Goal: Task Accomplishment & Management: Manage account settings

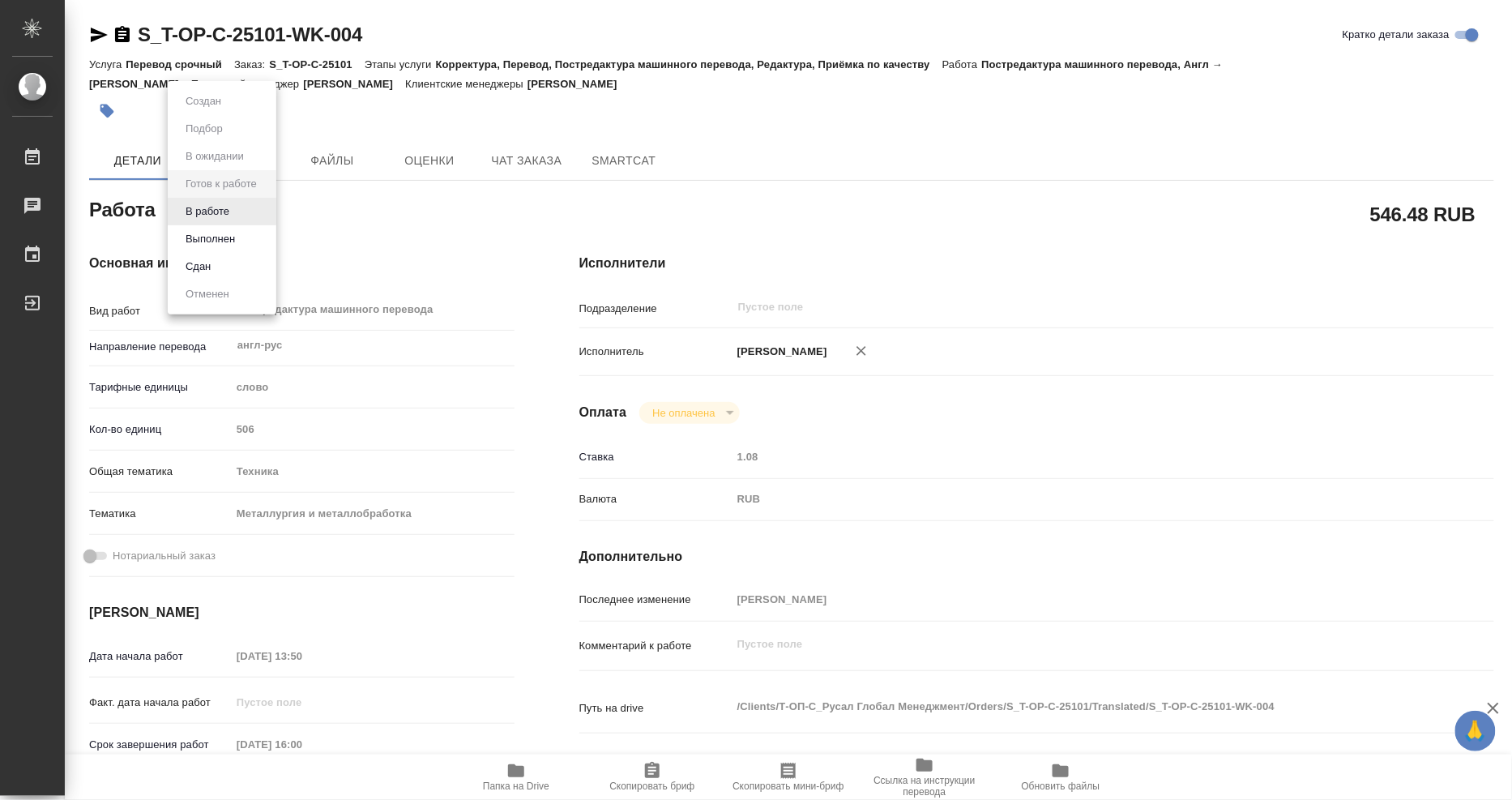
click at [255, 213] on body "🙏 .cls-1 fill:#fff; AWATERA Mangul Anna Работы Чаты График Выйти S_T-OP-C-25101…" at bounding box center [756, 400] width 1512 height 800
click at [232, 233] on button "Выполнен" at bounding box center [209, 239] width 59 height 18
type textarea "x"
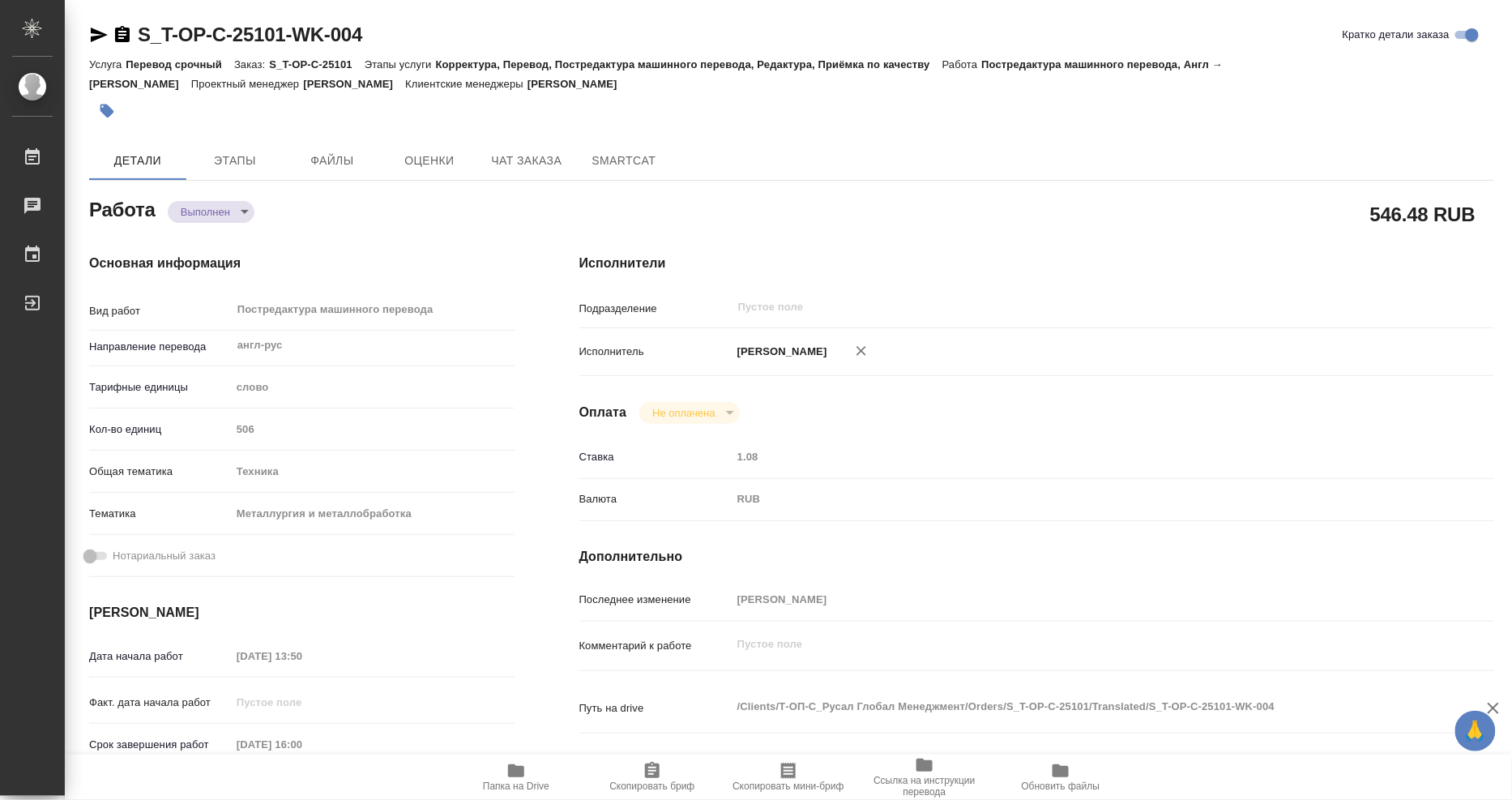
type textarea "x"
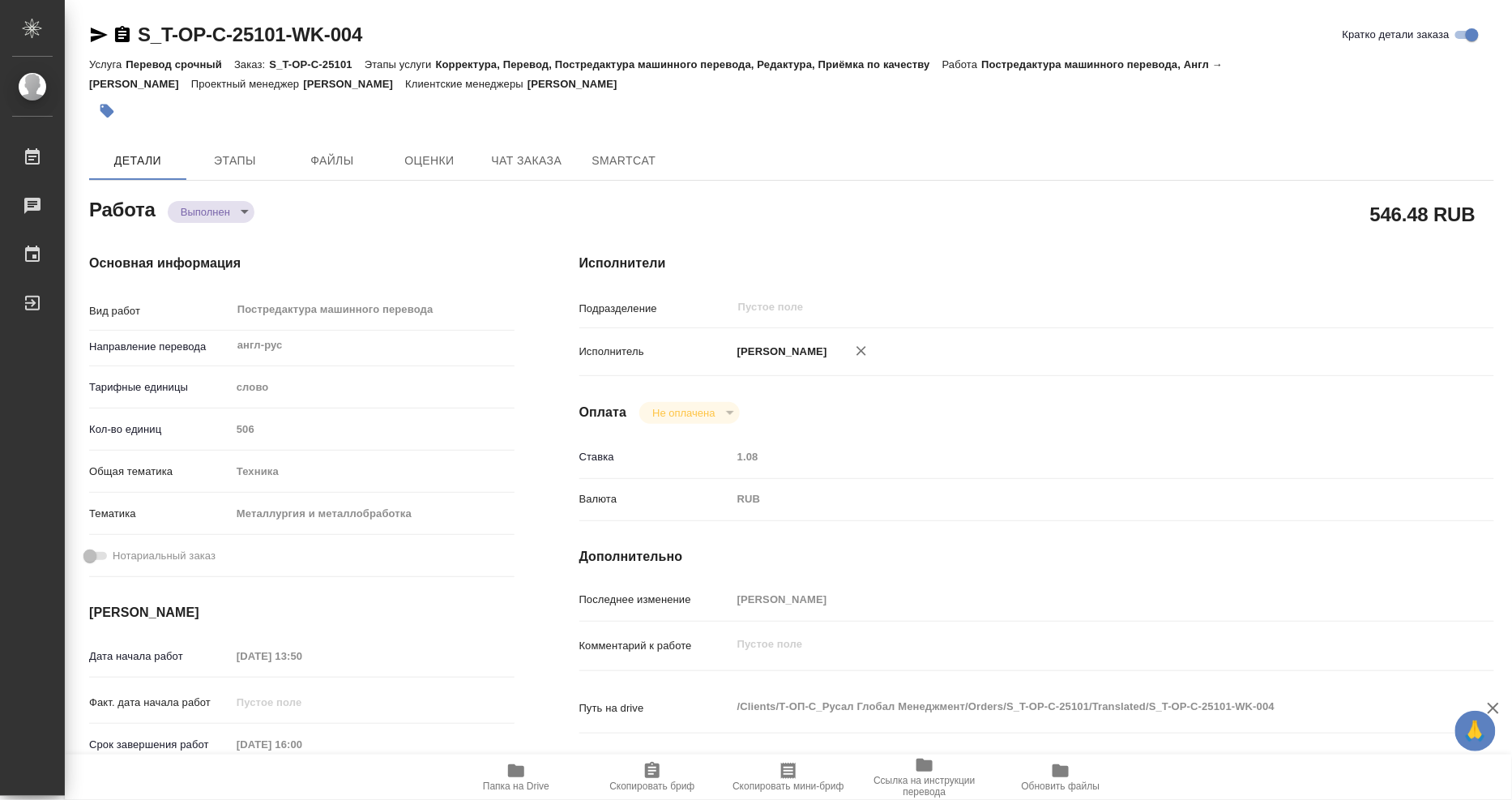
type textarea "x"
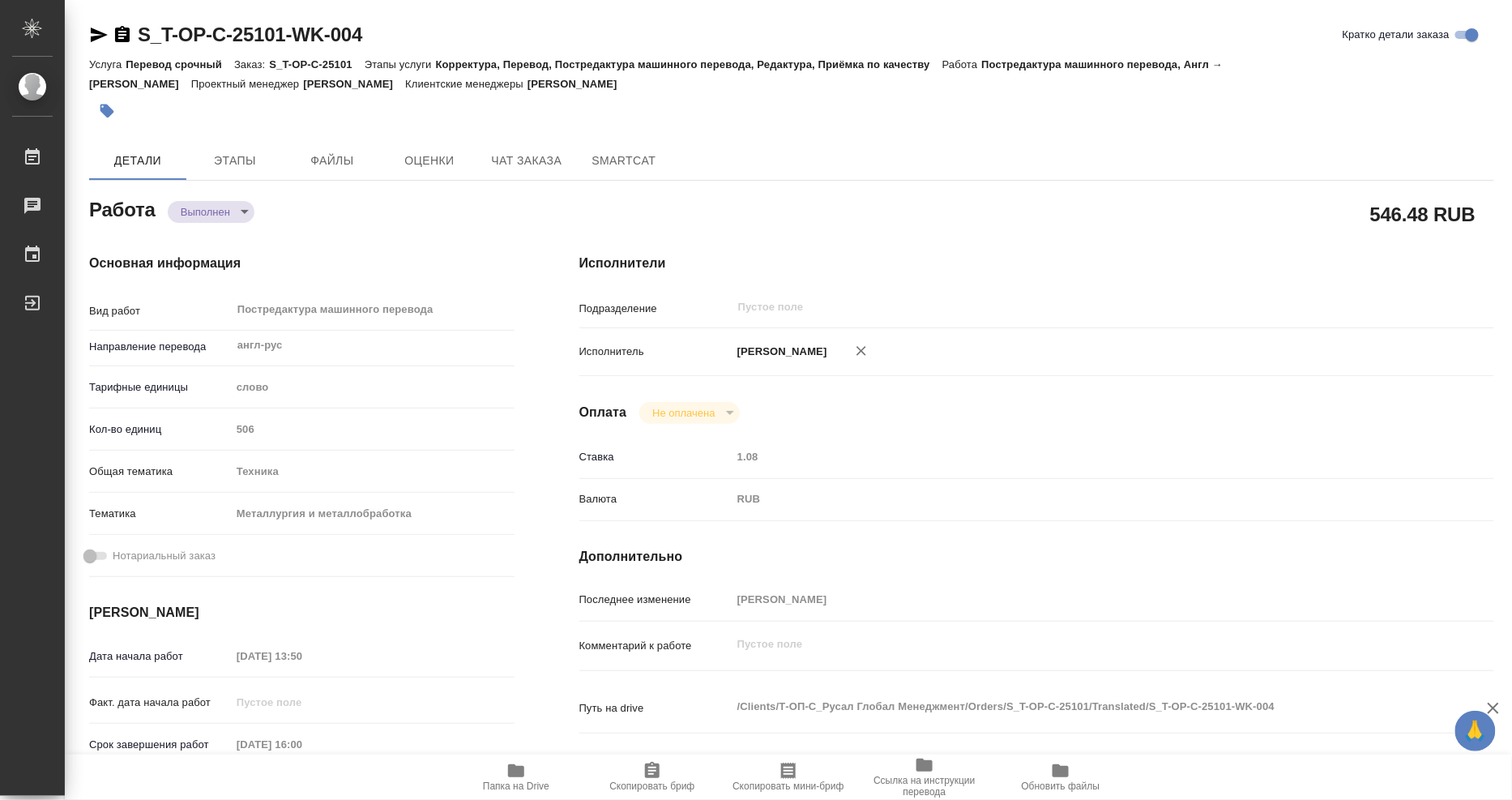
type textarea "x"
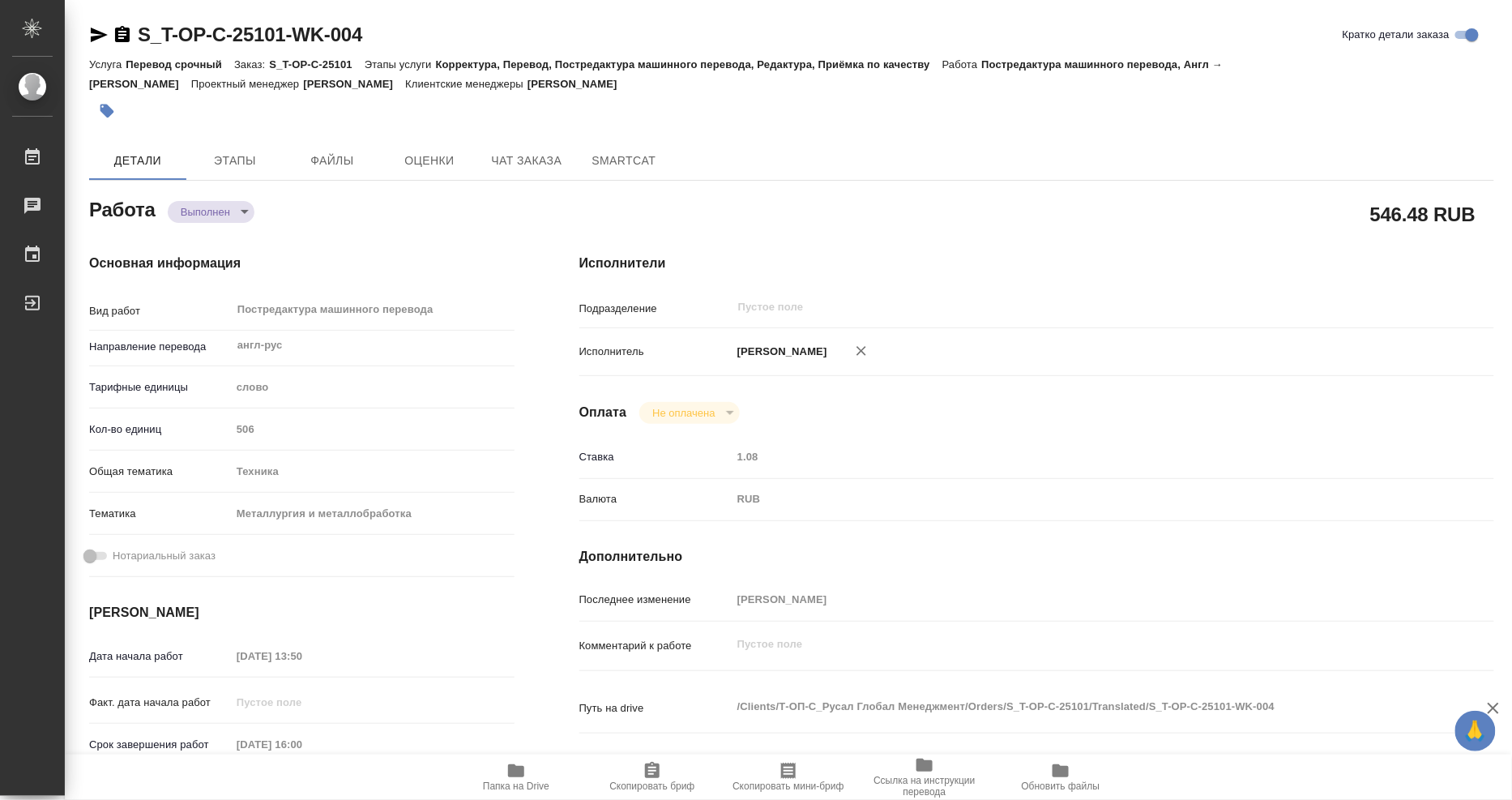
type textarea "x"
